Goal: Task Accomplishment & Management: Use online tool/utility

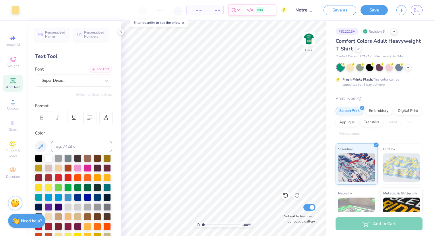
scroll to position [79, 0]
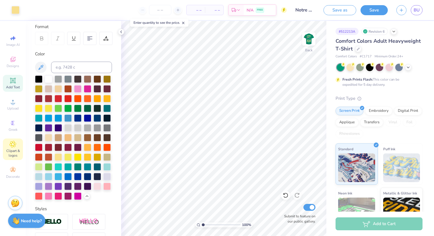
click at [17, 146] on div "Clipart & logos" at bounding box center [13, 150] width 20 height 22
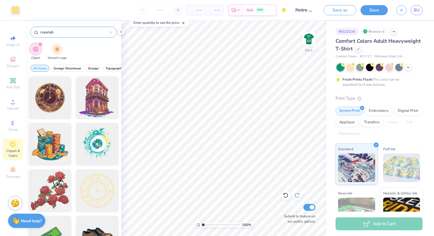
type input "copyright"
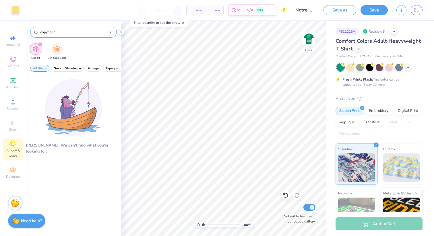
click at [111, 32] on icon at bounding box center [110, 32] width 2 height 2
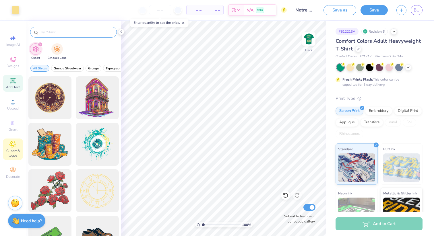
click at [14, 85] on span "Add Text" at bounding box center [13, 87] width 14 height 5
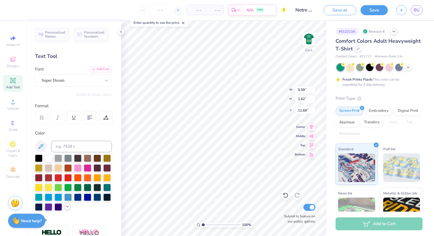
type textarea "®"
click at [67, 208] on icon at bounding box center [67, 206] width 5 height 5
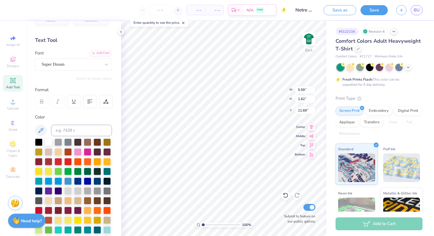
scroll to position [18, 0]
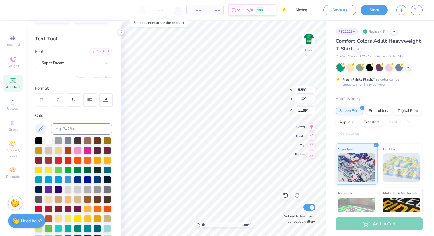
click at [59, 219] on div at bounding box center [58, 218] width 7 height 7
type input "9.34"
drag, startPoint x: 204, startPoint y: 224, endPoint x: 216, endPoint y: 223, distance: 11.5
type input "4.27"
click at [216, 223] on input "range" at bounding box center [221, 224] width 39 height 5
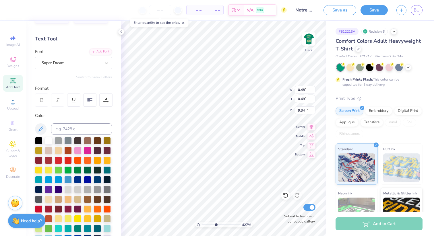
type input "0.48"
type input "4.86"
click at [69, 59] on div "Super Dream" at bounding box center [71, 63] width 60 height 9
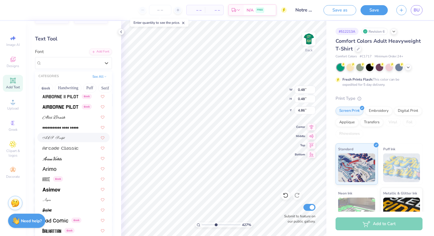
scroll to position [150, 0]
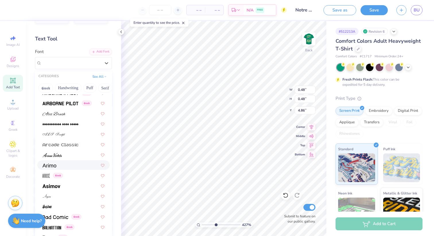
click at [55, 166] on img at bounding box center [49, 166] width 14 height 4
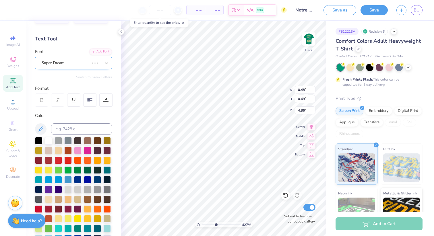
click at [71, 61] on div "Super Dream" at bounding box center [65, 63] width 49 height 9
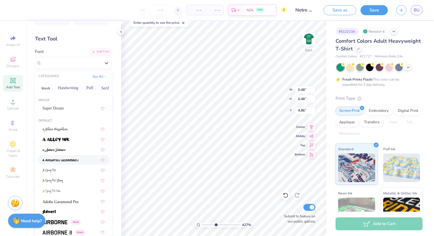
type input "0.49"
type input "0.48"
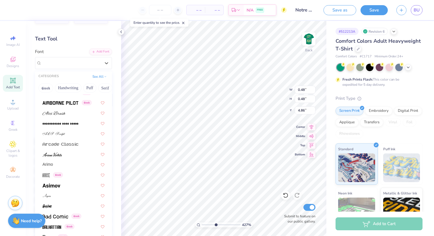
scroll to position [152, 0]
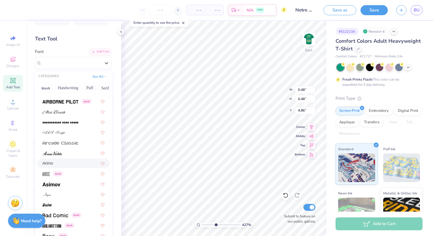
click at [61, 164] on div "Arimo" at bounding box center [73, 163] width 62 height 6
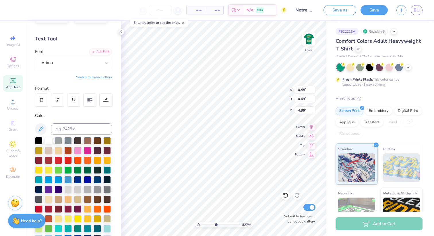
type input "0.49"
type input "0.27"
type input "5.08"
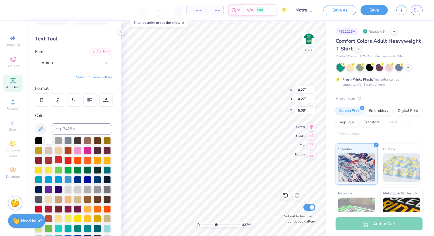
type input "0.33"
type input "5.31"
type input "0.26"
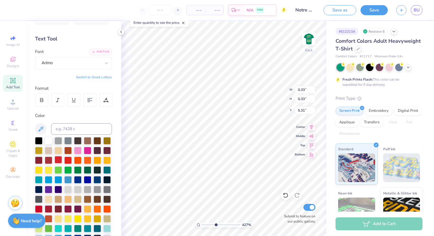
type input "5.38"
drag, startPoint x: 216, startPoint y: 226, endPoint x: 251, endPoint y: 222, distance: 35.8
click at [239, 222] on input "range" at bounding box center [220, 224] width 37 height 5
drag, startPoint x: 237, startPoint y: 223, endPoint x: 200, endPoint y: 223, distance: 37.0
type input "1"
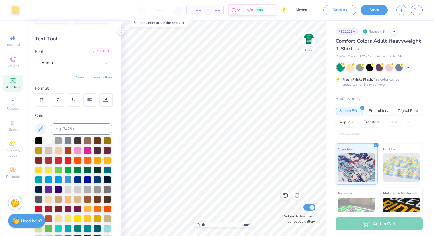
click at [202, 223] on input "range" at bounding box center [221, 224] width 39 height 5
click at [310, 40] on img at bounding box center [308, 39] width 23 height 23
click at [337, 10] on button "Save as" at bounding box center [339, 9] width 33 height 10
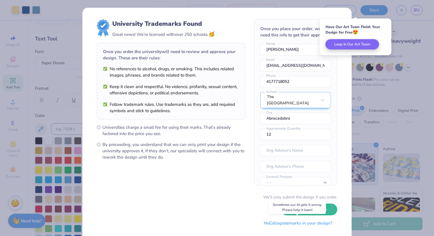
click at [303, 224] on button "No Collegiate marks in your design?" at bounding box center [298, 224] width 78 height 12
